Goal: Navigation & Orientation: Find specific page/section

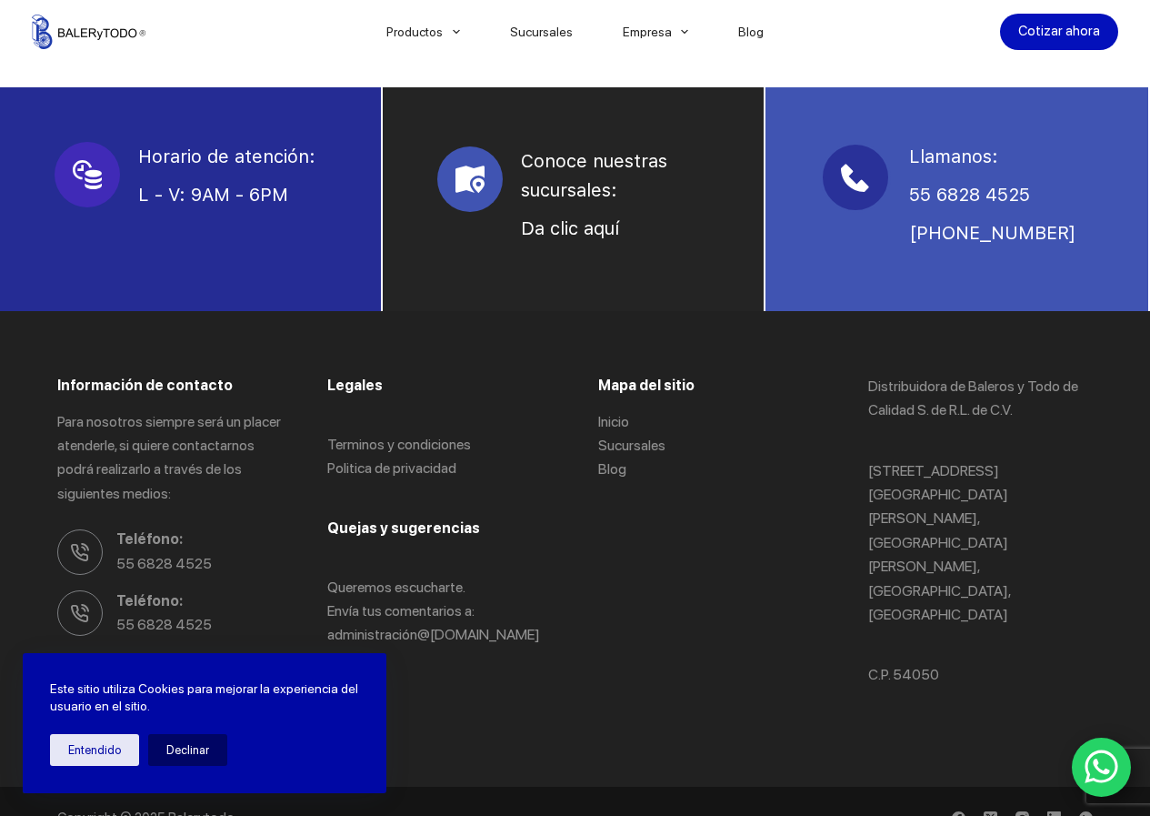
scroll to position [1329, 0]
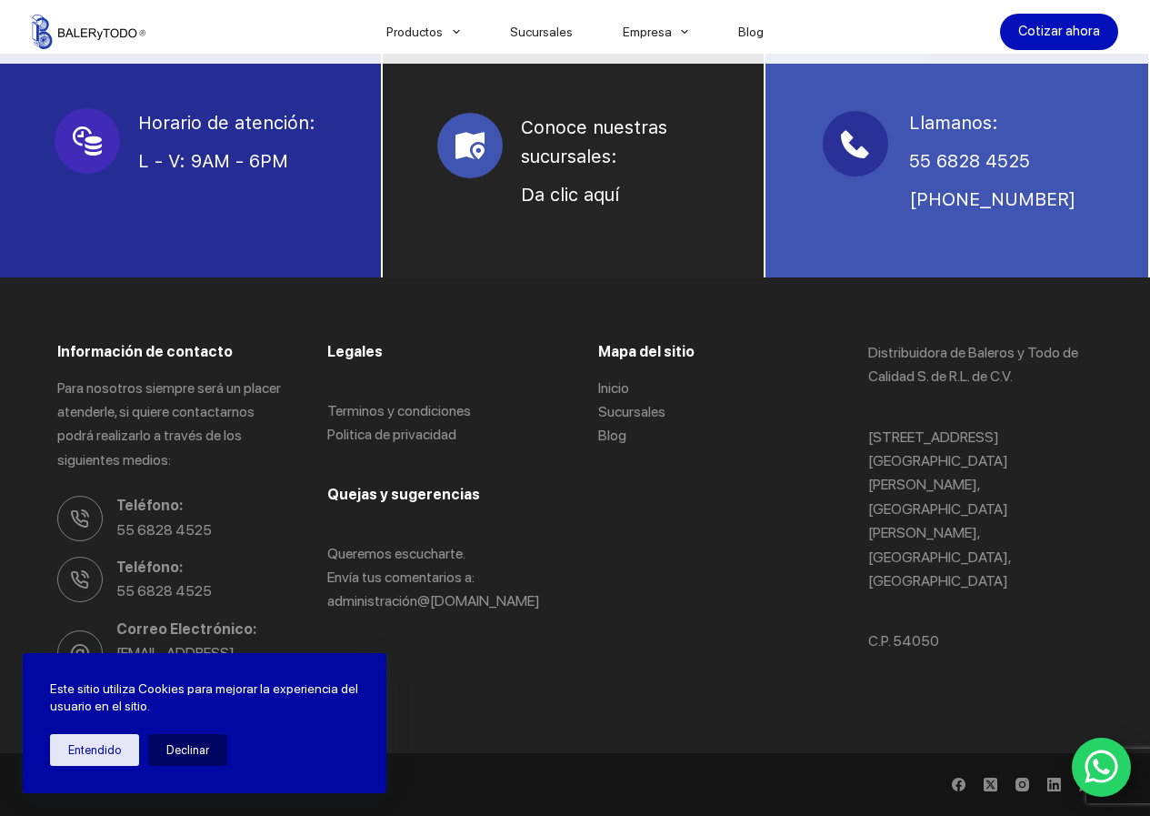
click at [1099, 777] on icon "WhatsApp" at bounding box center [1102, 766] width 35 height 38
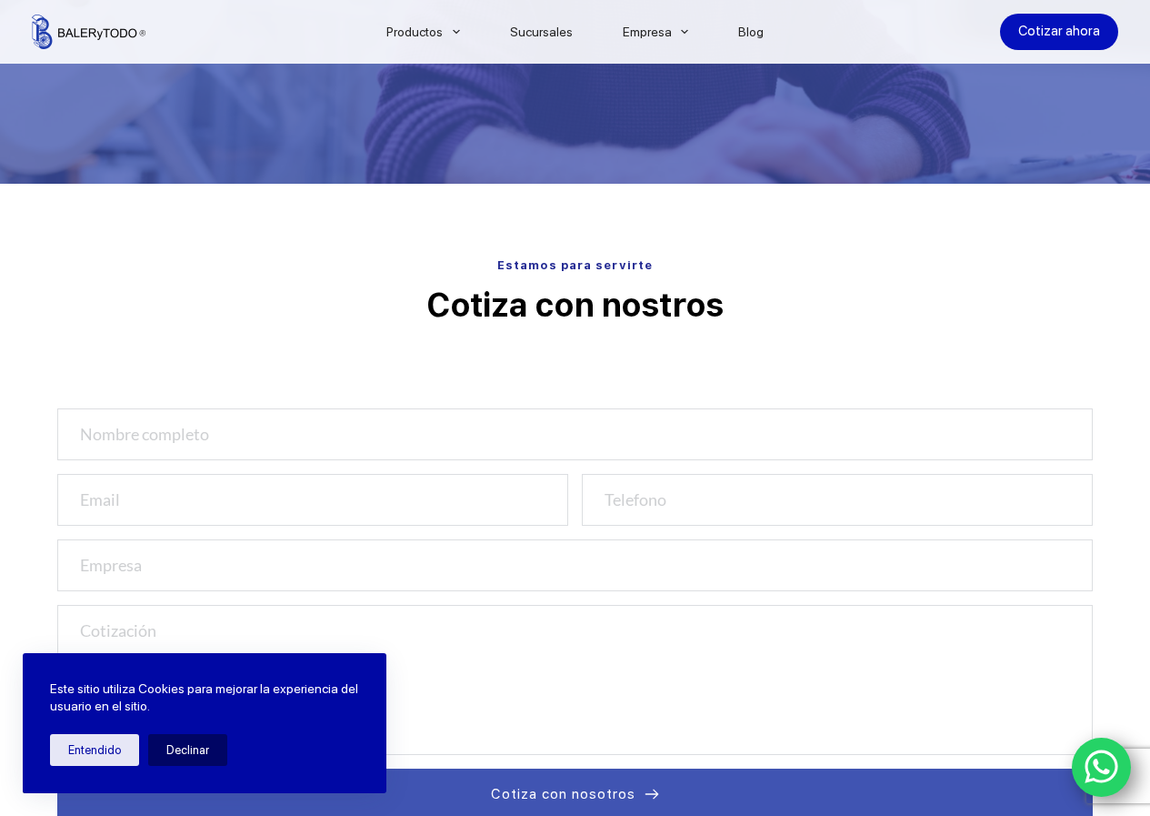
scroll to position [0, 0]
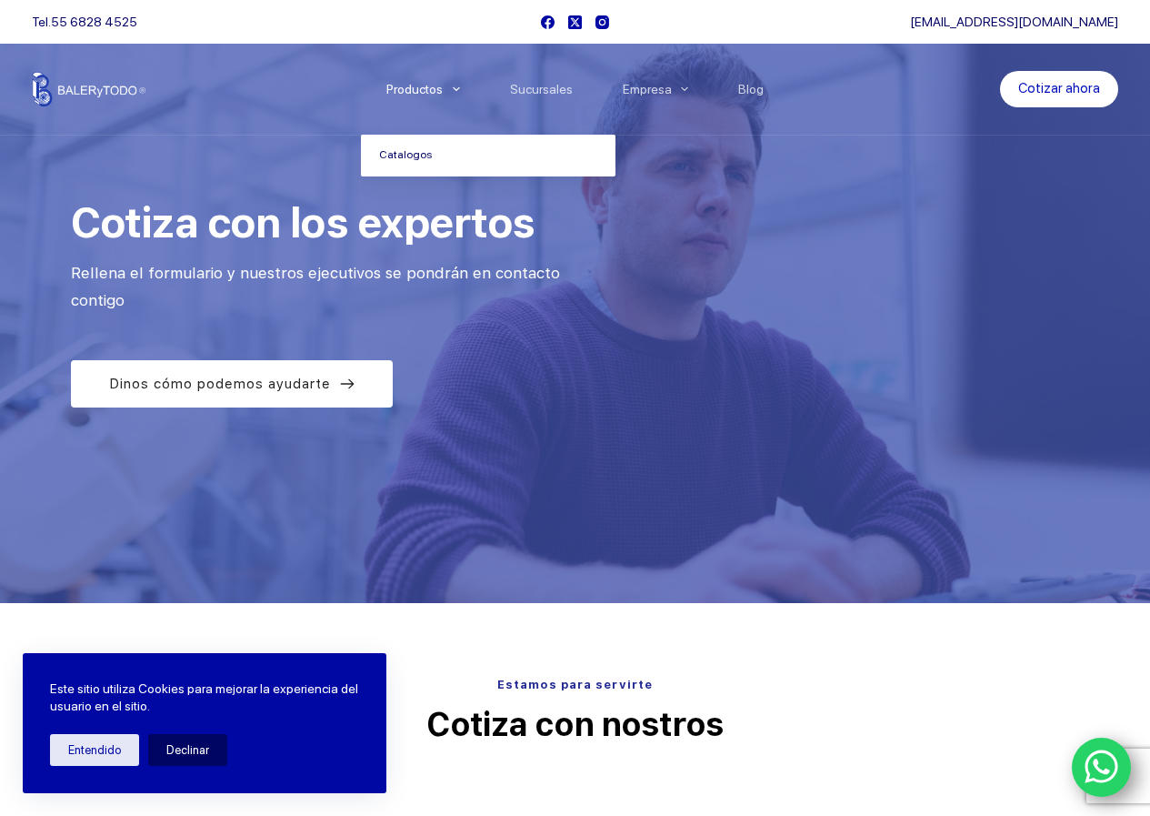
click at [421, 142] on link "Catalogos" at bounding box center [488, 156] width 255 height 42
click at [413, 158] on link "Catalogos" at bounding box center [488, 156] width 255 height 42
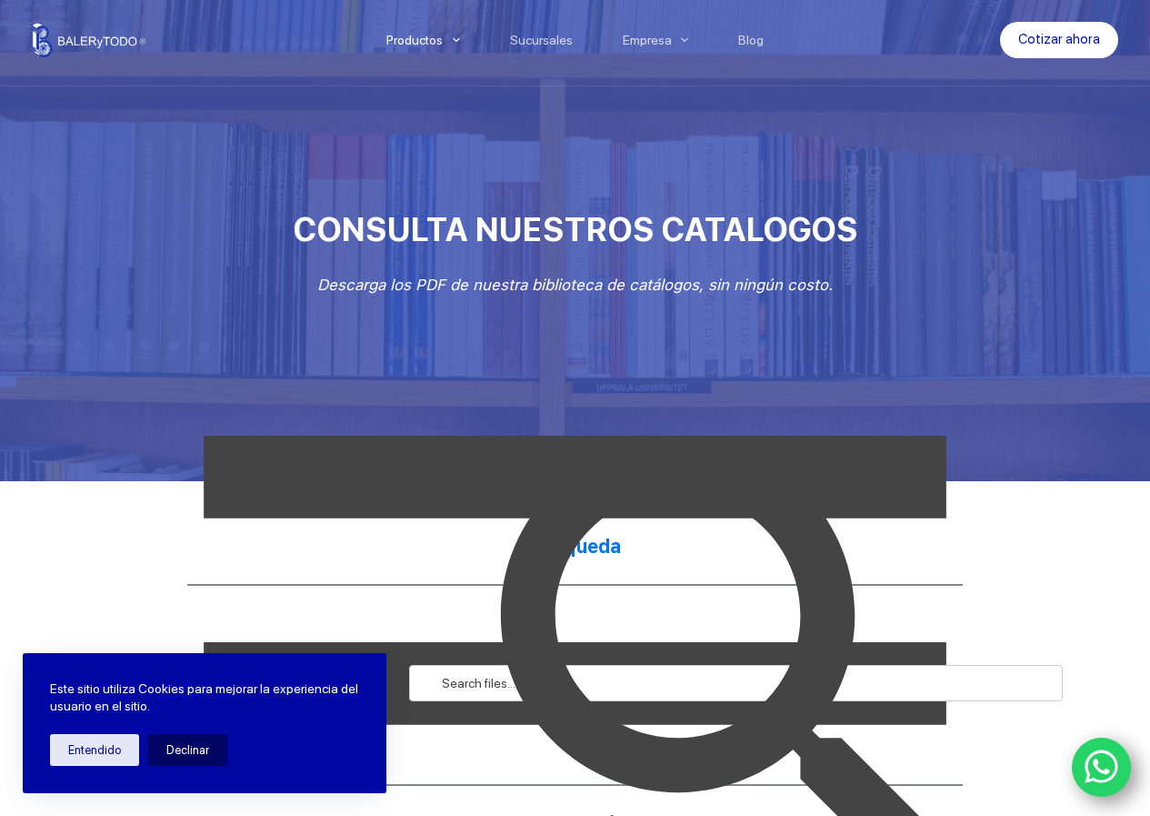
scroll to position [91, 0]
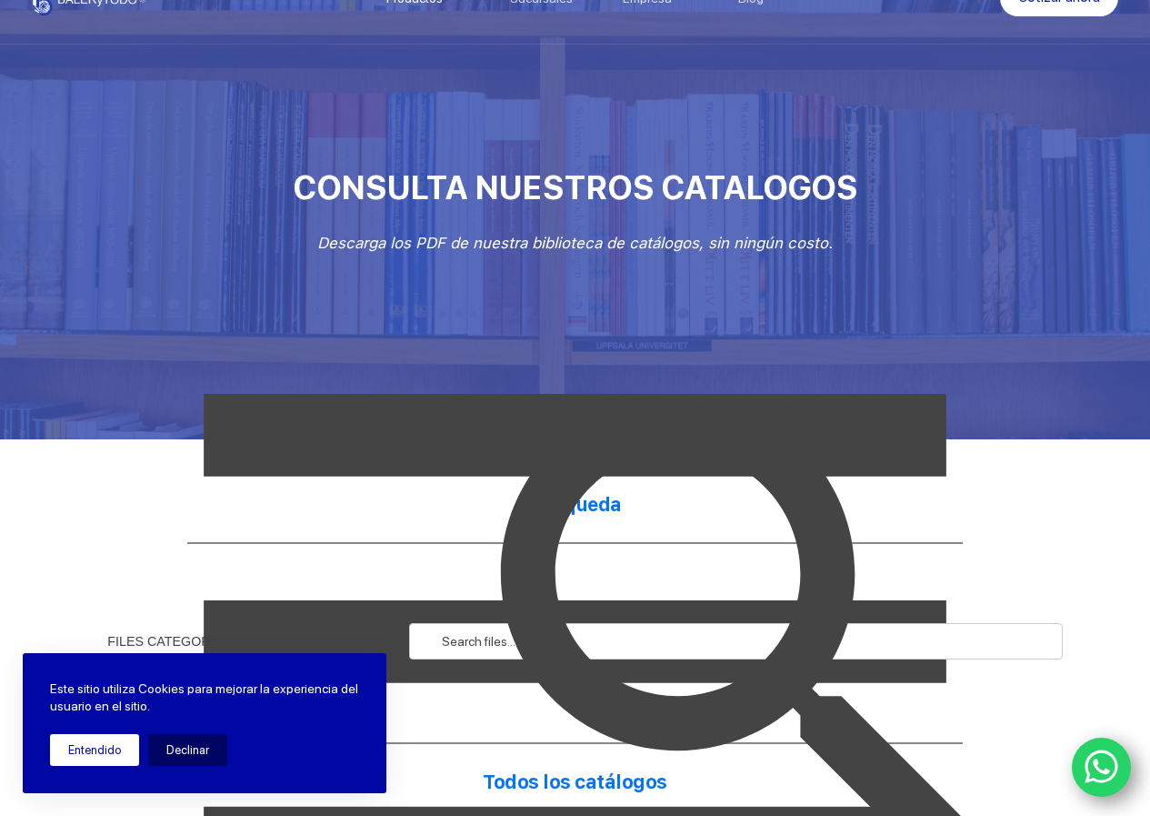
click at [85, 760] on button "Entendido" at bounding box center [94, 750] width 89 height 32
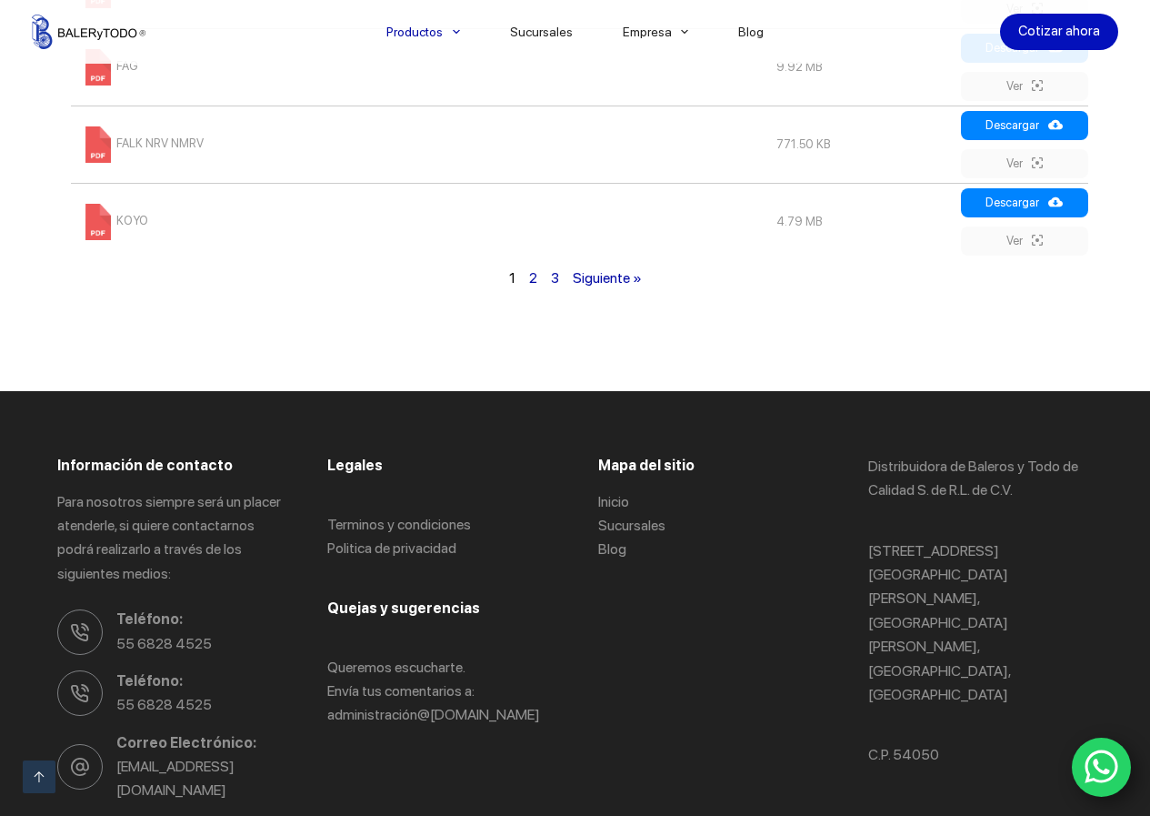
scroll to position [1091, 0]
